Goal: Navigation & Orientation: Find specific page/section

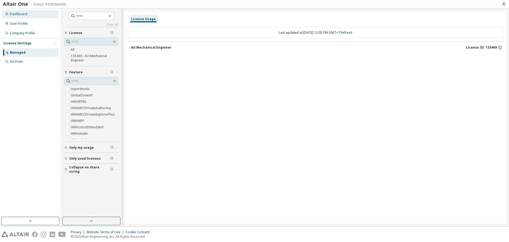
click at [28, 16] on div "Dashboard" at bounding box center [30, 14] width 56 height 8
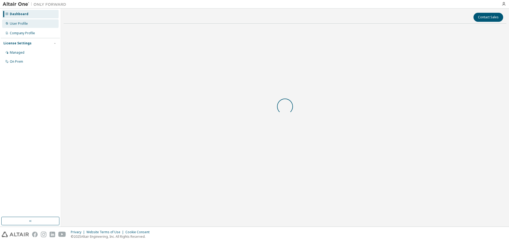
click at [28, 21] on div "User Profile" at bounding box center [30, 23] width 56 height 8
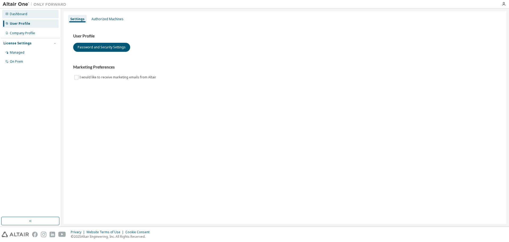
click at [16, 15] on div "Dashboard" at bounding box center [18, 14] width 17 height 4
